Goal: Learn about a topic

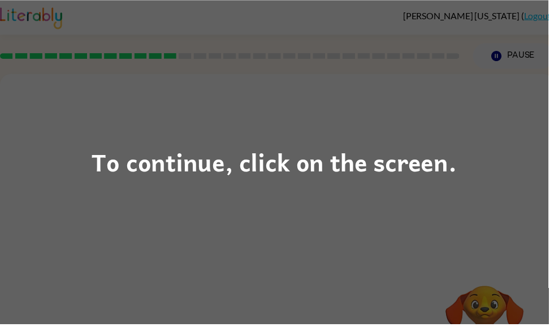
click at [101, 201] on div "To continue, click on the screen." at bounding box center [277, 163] width 554 height 327
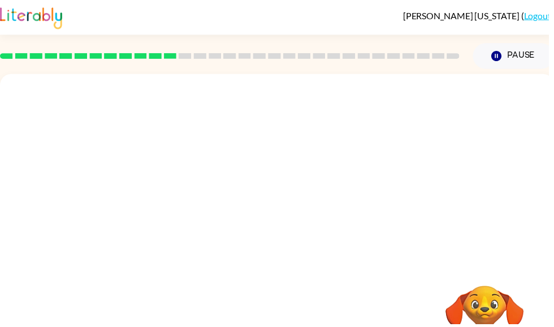
click at [472, 193] on div at bounding box center [280, 170] width 560 height 190
click at [499, 148] on div at bounding box center [280, 236] width 560 height 323
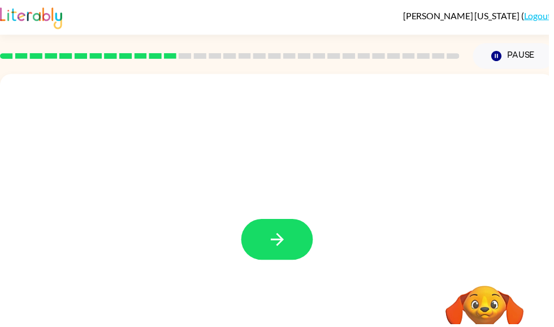
click at [273, 233] on icon "button" at bounding box center [280, 242] width 20 height 20
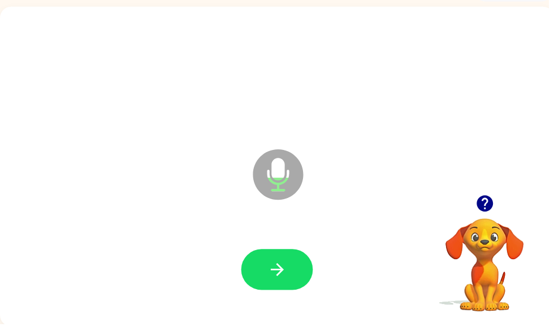
scroll to position [68, 0]
click at [482, 206] on icon "button" at bounding box center [489, 205] width 16 height 16
click at [258, 279] on button "button" at bounding box center [280, 272] width 72 height 41
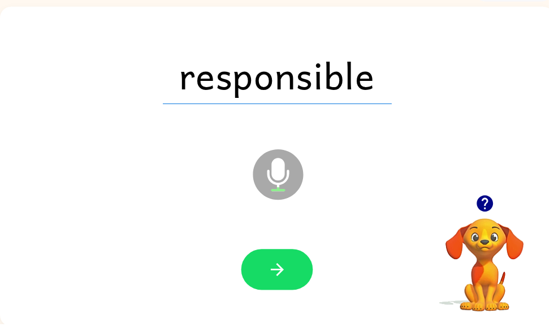
click at [278, 282] on icon "button" at bounding box center [280, 272] width 20 height 20
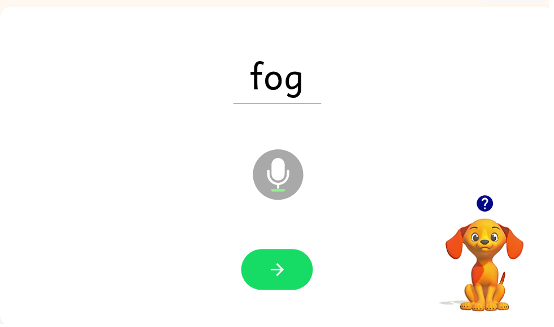
click at [296, 270] on button "button" at bounding box center [280, 272] width 72 height 41
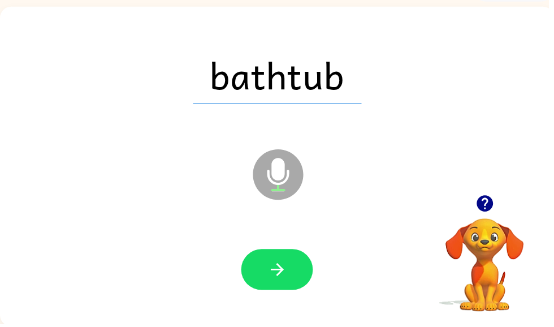
click at [264, 268] on button "button" at bounding box center [280, 272] width 72 height 41
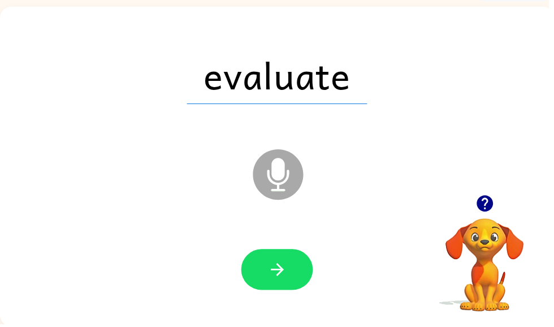
click at [273, 277] on icon "button" at bounding box center [280, 272] width 20 height 20
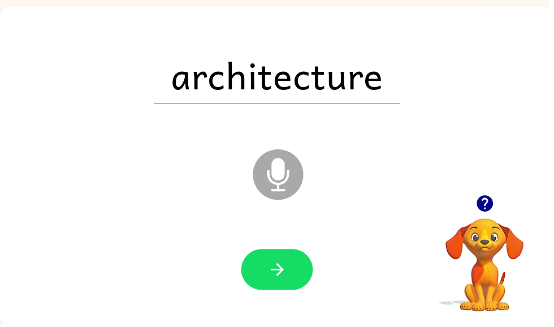
click at [285, 283] on button "button" at bounding box center [280, 272] width 72 height 41
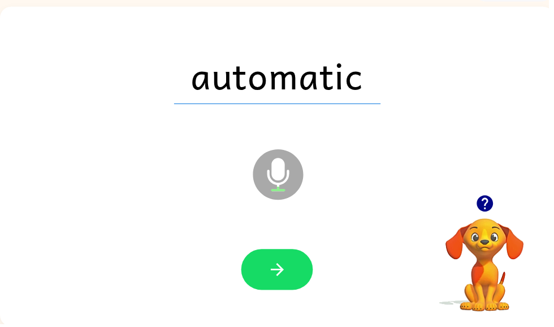
click at [293, 284] on button "button" at bounding box center [280, 272] width 72 height 41
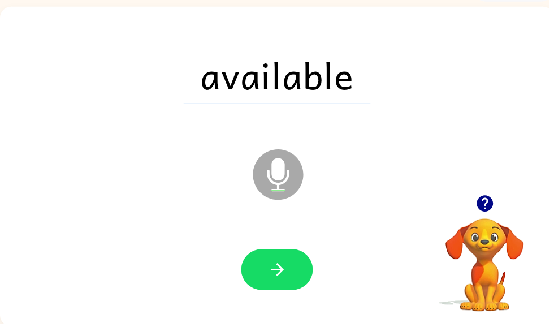
click at [288, 269] on icon "button" at bounding box center [280, 272] width 20 height 20
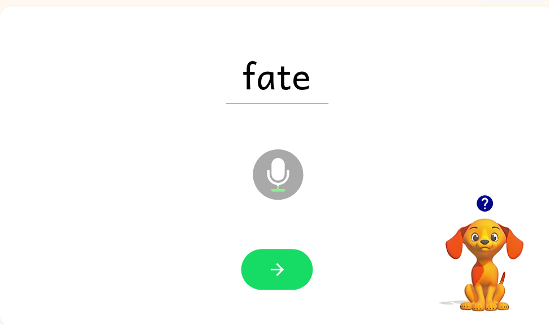
click at [282, 263] on icon "button" at bounding box center [280, 272] width 20 height 20
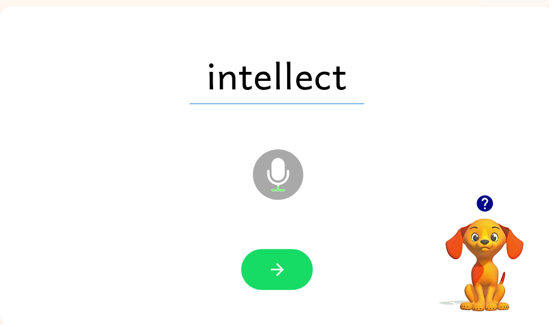
click at [294, 268] on button "button" at bounding box center [280, 272] width 72 height 41
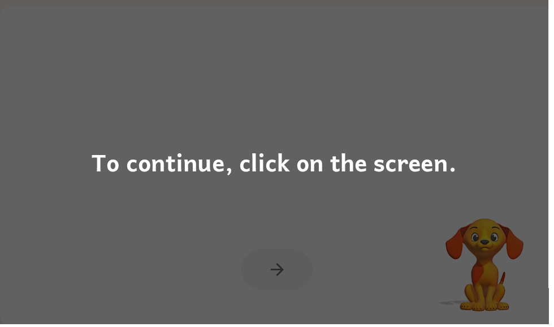
click at [377, 175] on div "To continue, click on the screen." at bounding box center [277, 163] width 369 height 38
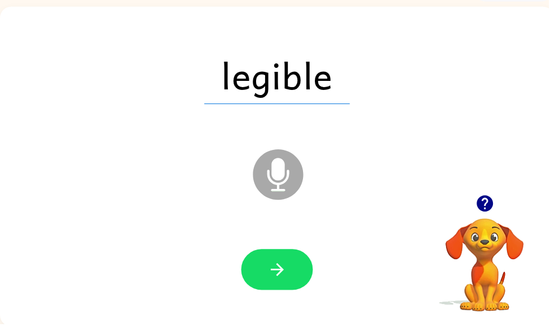
click at [270, 268] on icon "button" at bounding box center [280, 272] width 20 height 20
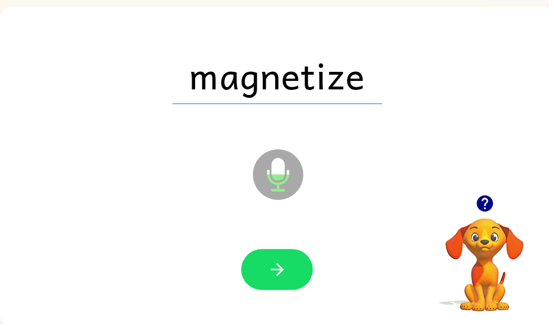
click at [315, 271] on button "button" at bounding box center [280, 272] width 72 height 41
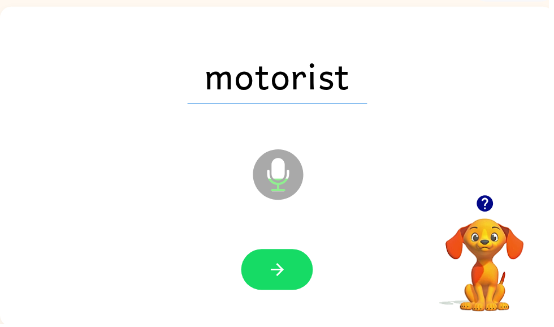
click at [283, 283] on button "button" at bounding box center [280, 272] width 72 height 41
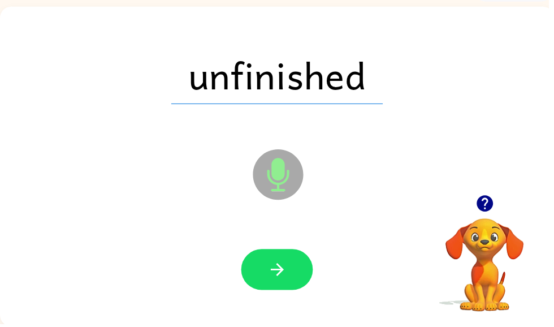
click at [268, 270] on button "button" at bounding box center [280, 272] width 72 height 41
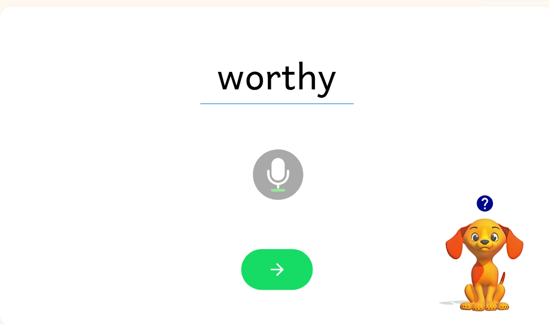
click at [282, 273] on icon "button" at bounding box center [279, 272] width 13 height 13
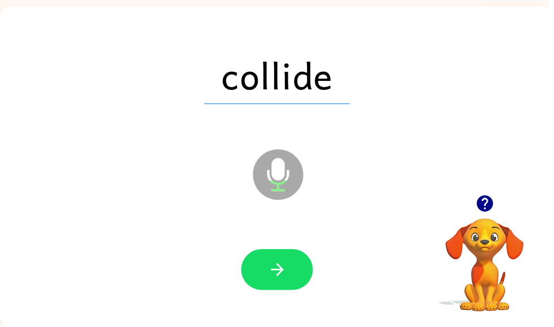
click at [256, 283] on button "button" at bounding box center [280, 272] width 72 height 41
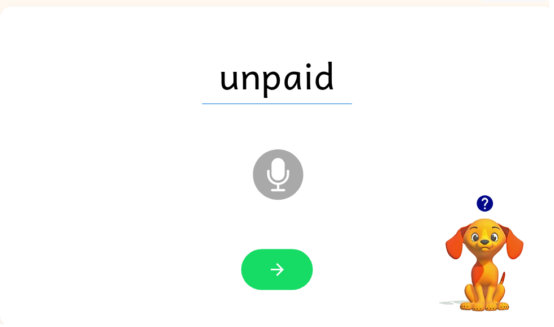
click at [292, 274] on button "button" at bounding box center [280, 272] width 72 height 41
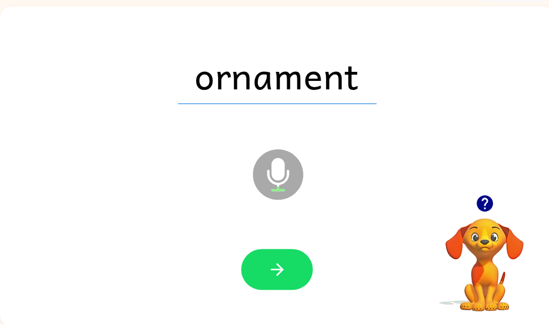
click at [289, 243] on div at bounding box center [279, 272] width 537 height 93
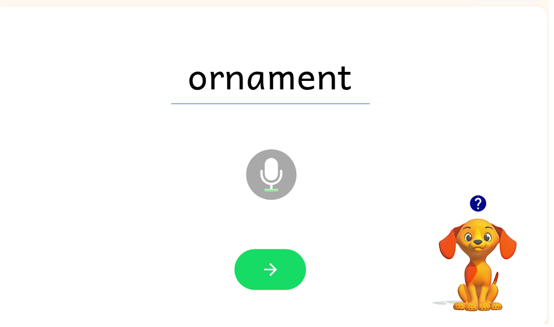
scroll to position [0, 7]
click at [265, 275] on icon "button" at bounding box center [274, 272] width 20 height 20
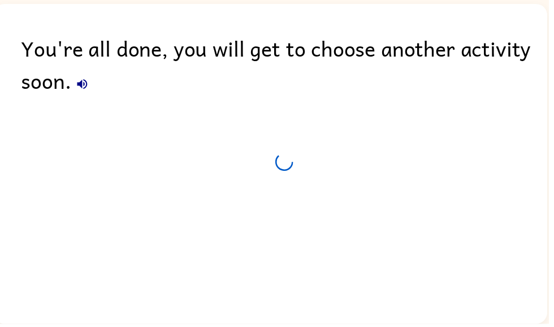
scroll to position [48, 0]
